Goal: Task Accomplishment & Management: Use online tool/utility

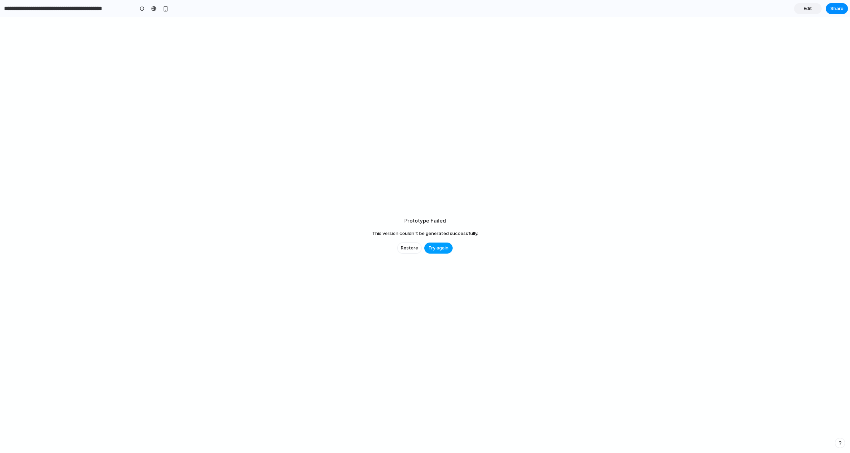
click at [439, 247] on span "Try again" at bounding box center [439, 248] width 20 height 7
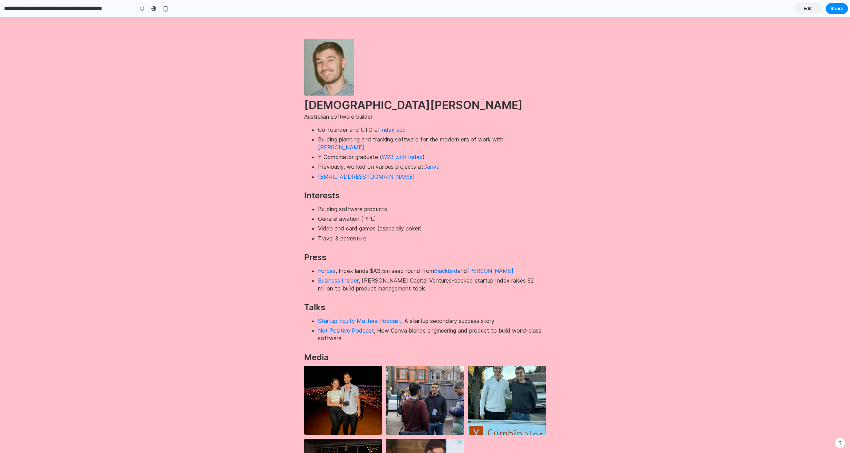
click at [816, 6] on link "Edit" at bounding box center [808, 8] width 28 height 11
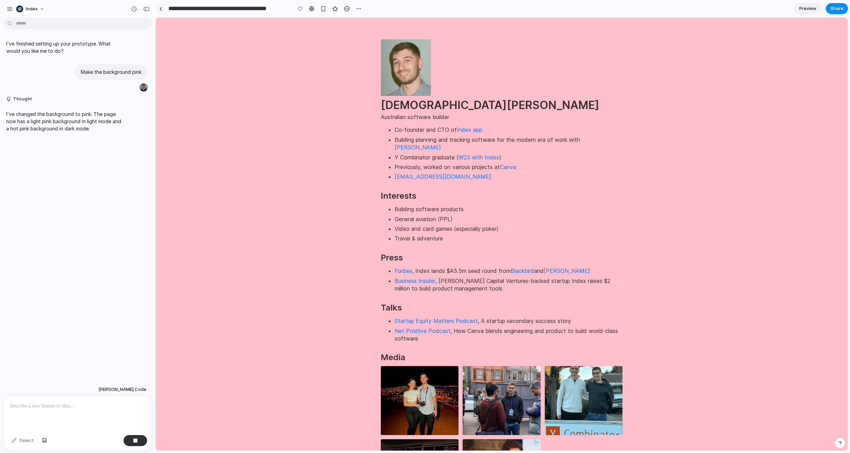
click at [165, 8] on link at bounding box center [160, 8] width 10 height 10
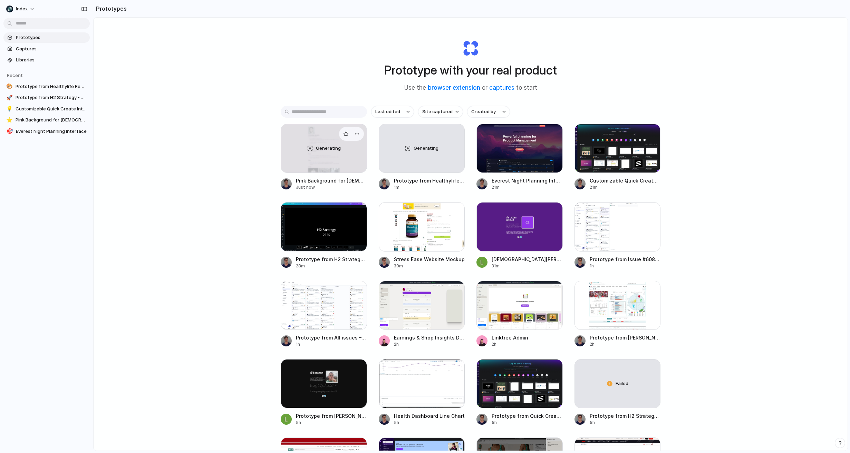
click at [288, 160] on div "Generating" at bounding box center [324, 148] width 86 height 48
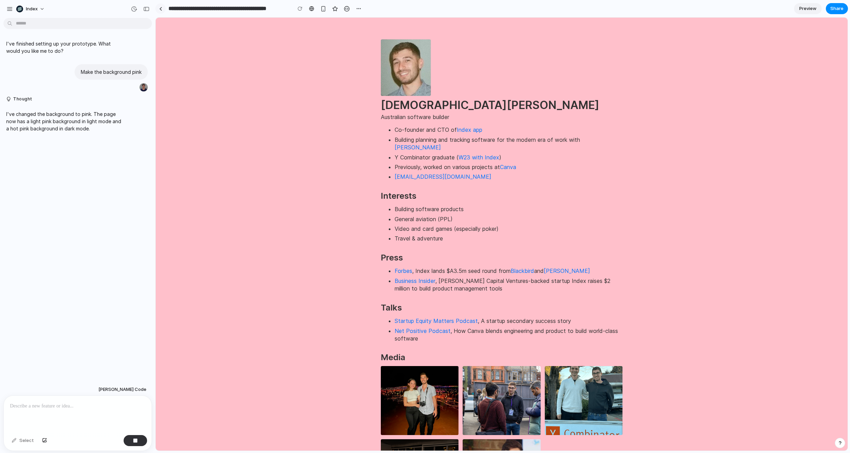
click at [164, 6] on link at bounding box center [160, 8] width 10 height 10
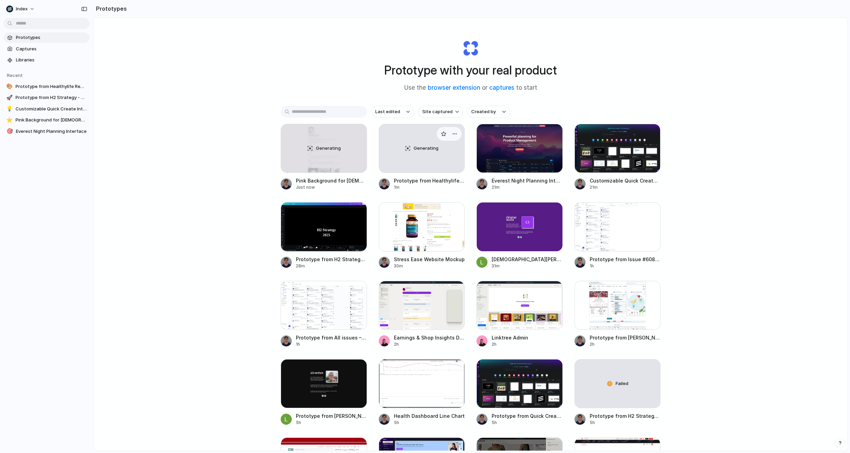
click at [394, 157] on div "Generating" at bounding box center [422, 148] width 86 height 48
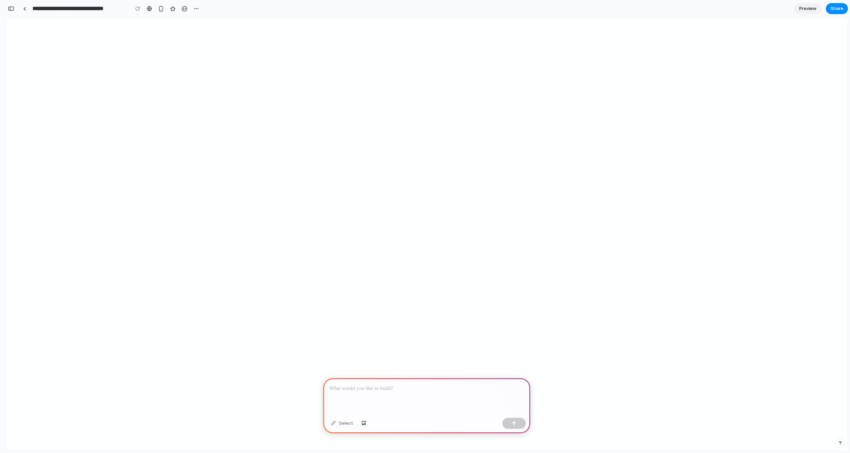
click at [8, 10] on div "button" at bounding box center [11, 8] width 6 height 5
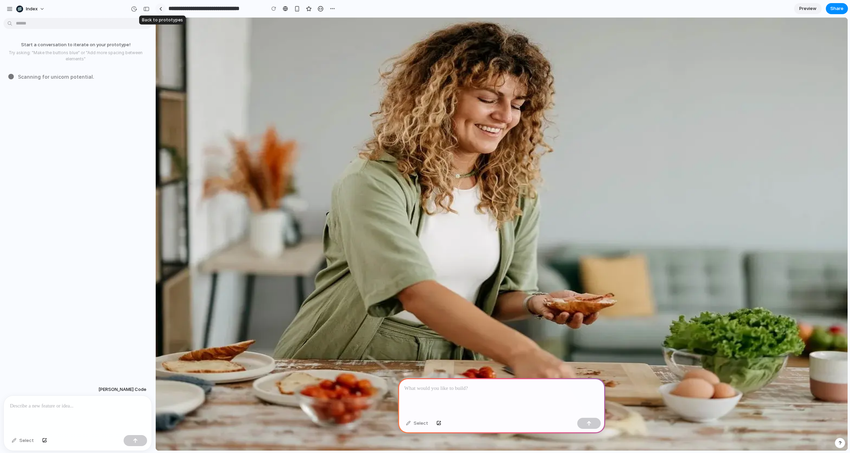
click at [160, 9] on div at bounding box center [160, 9] width 3 height 4
